Goal: Use online tool/utility: Use online tool/utility

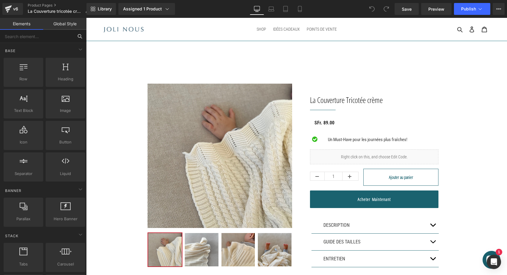
click at [52, 32] on input "text" at bounding box center [36, 36] width 73 height 13
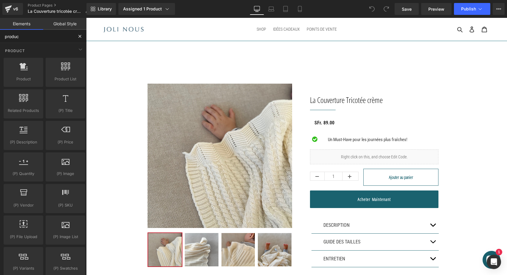
type input "product"
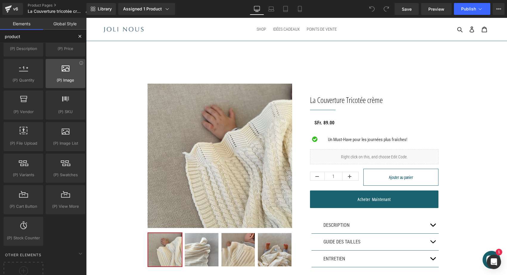
scroll to position [94, 0]
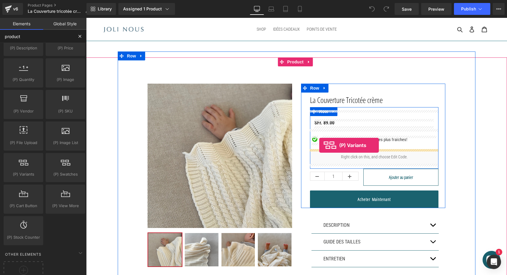
drag, startPoint x: 111, startPoint y: 186, endPoint x: 319, endPoint y: 145, distance: 211.9
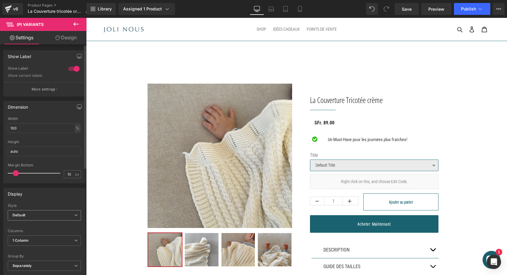
click at [32, 217] on span "Default" at bounding box center [44, 215] width 73 height 10
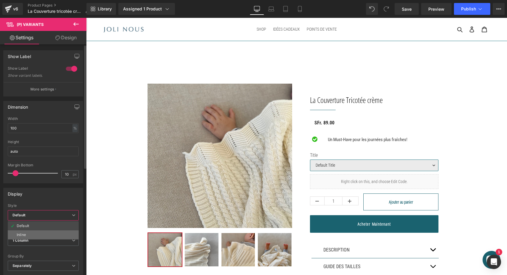
click at [28, 235] on li "Inline" at bounding box center [43, 235] width 71 height 9
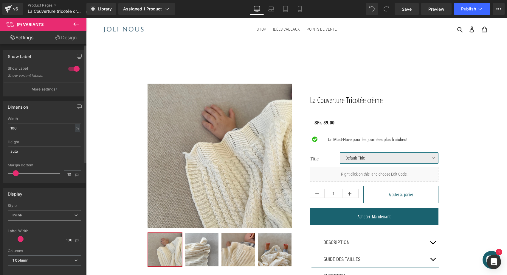
click at [43, 215] on span "Inline" at bounding box center [44, 215] width 73 height 10
click at [35, 226] on li "Default" at bounding box center [43, 226] width 71 height 9
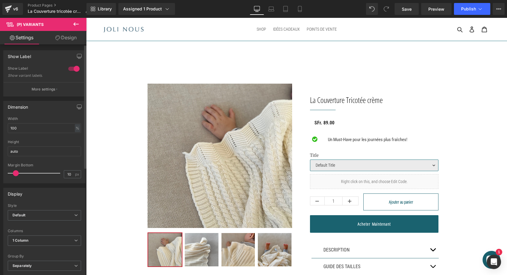
scroll to position [0, 0]
click at [73, 68] on div at bounding box center [74, 69] width 14 height 10
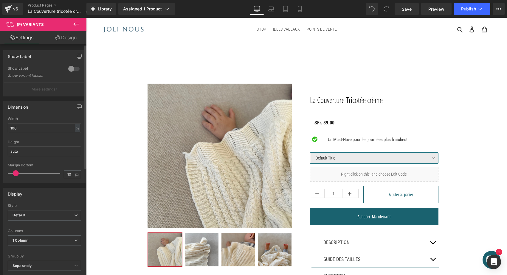
click at [73, 68] on div at bounding box center [74, 69] width 14 height 10
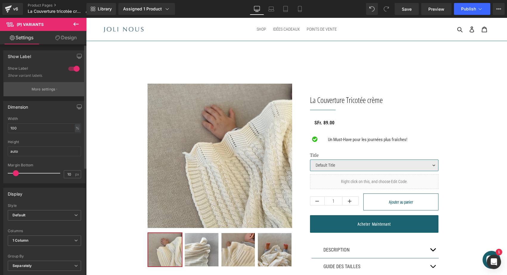
click at [50, 88] on p "More settings" at bounding box center [44, 89] width 24 height 5
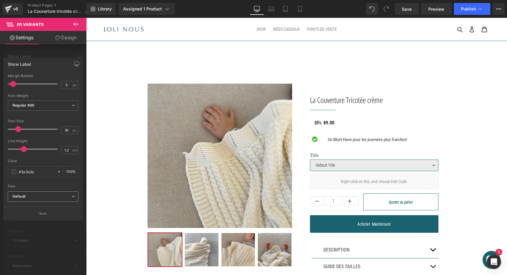
click at [44, 199] on span "Default" at bounding box center [43, 197] width 71 height 10
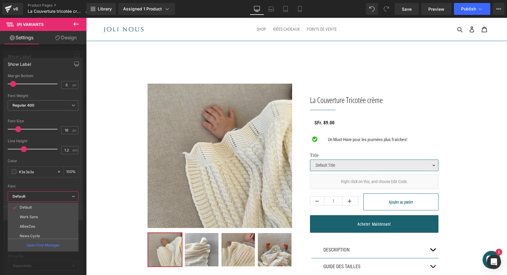
click at [44, 199] on span "Default" at bounding box center [43, 197] width 71 height 10
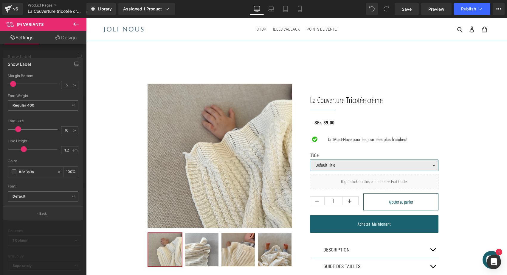
click at [77, 52] on div at bounding box center [43, 148] width 86 height 260
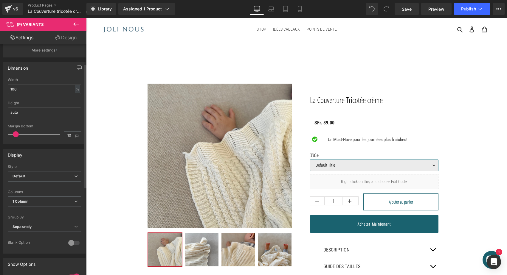
scroll to position [74, 0]
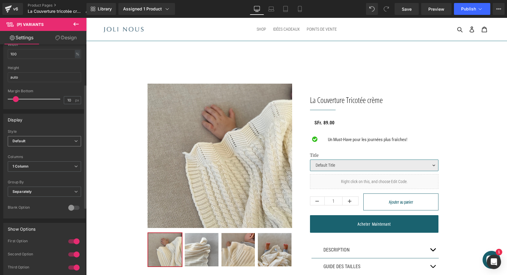
click at [41, 143] on span "Default" at bounding box center [44, 141] width 73 height 10
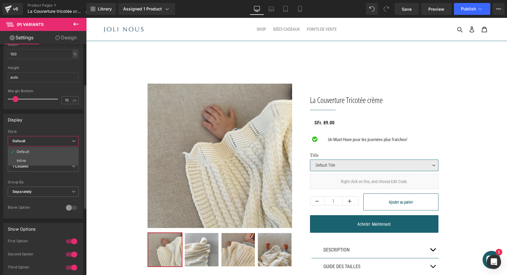
click at [41, 143] on span "Default" at bounding box center [43, 141] width 71 height 10
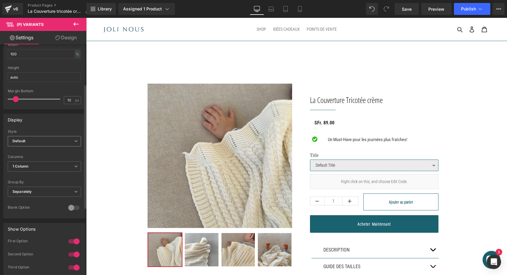
click at [41, 143] on span "Default" at bounding box center [44, 141] width 73 height 10
click at [50, 129] on div "Display Default Inline Style Default Default Inline 100px Label Width 100 px 1 …" at bounding box center [44, 166] width 82 height 105
click at [32, 191] on b "Separately" at bounding box center [22, 191] width 19 height 4
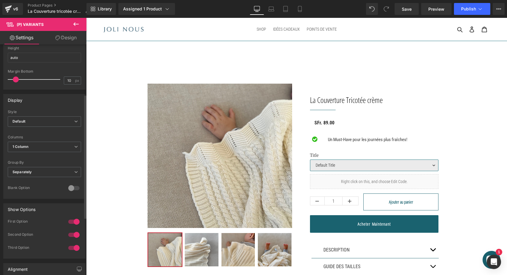
scroll to position [93, 0]
click at [74, 191] on div at bounding box center [74, 189] width 14 height 10
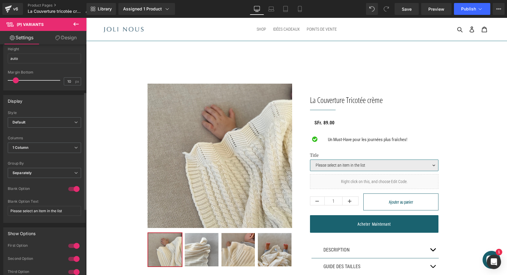
click at [74, 191] on div at bounding box center [74, 189] width 14 height 10
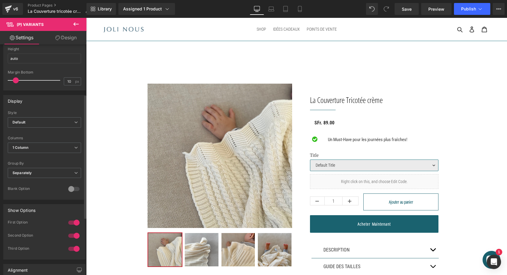
click at [74, 191] on div at bounding box center [74, 189] width 14 height 10
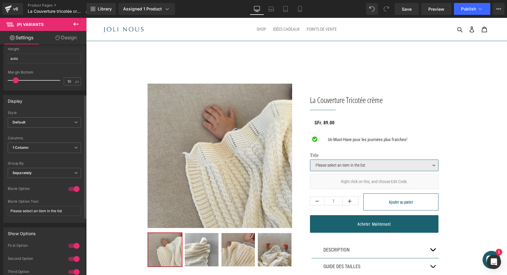
click at [74, 191] on div at bounding box center [74, 189] width 14 height 10
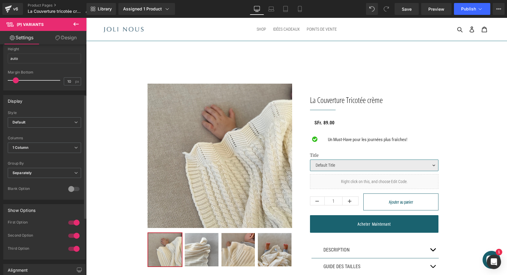
click at [74, 191] on div at bounding box center [74, 189] width 14 height 10
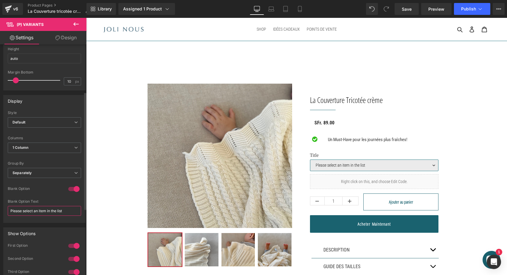
click at [44, 211] on input "Please select an item in the list" at bounding box center [44, 211] width 73 height 10
click at [79, 184] on div "Default Inline Style Default Default Inline 100px Label Width 100 px 1 Column 2…" at bounding box center [45, 167] width 82 height 112
click at [76, 186] on div at bounding box center [74, 189] width 14 height 10
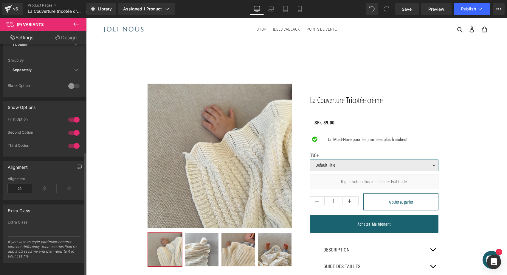
scroll to position [200, 0]
